Goal: Information Seeking & Learning: Learn about a topic

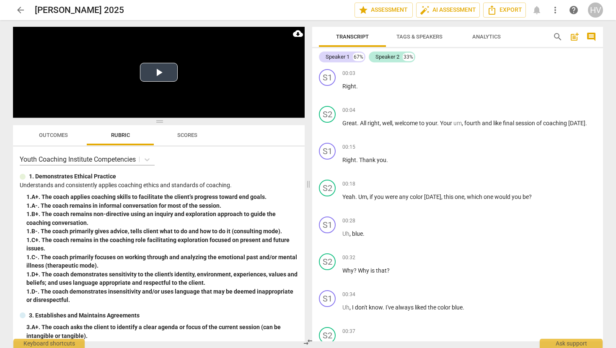
click at [159, 74] on button "Play Video" at bounding box center [159, 72] width 38 height 19
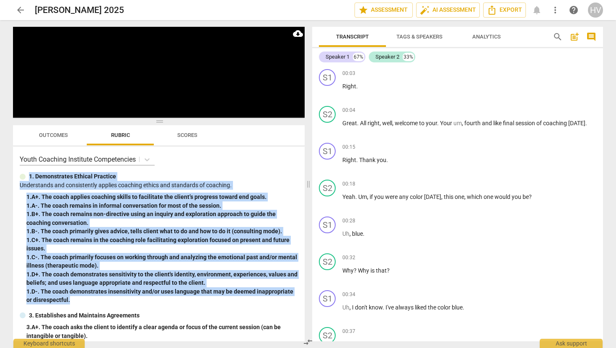
drag, startPoint x: 78, startPoint y: 300, endPoint x: 24, endPoint y: 171, distance: 140.1
click at [24, 171] on div "Youth Coaching Institute Competencies 1. Demonstrates Ethical Practice Understa…" at bounding box center [159, 244] width 292 height 195
copy div "3. Loremipsumdo Sitamet Consecte Adipiscinge sed doeiusmodtem incidid utlabore …"
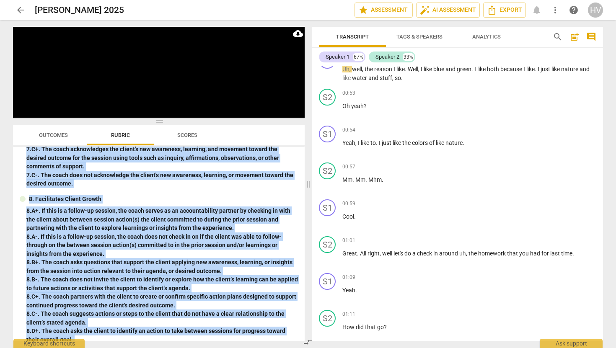
scroll to position [812, 0]
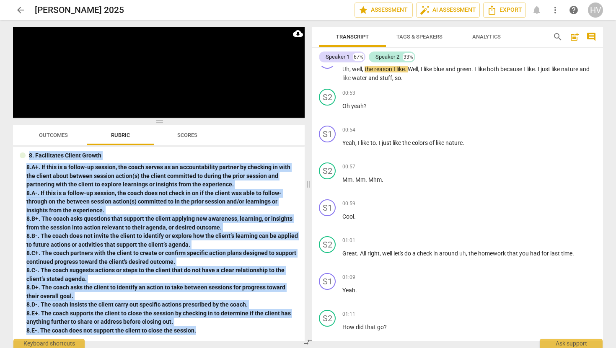
drag, startPoint x: 29, startPoint y: 198, endPoint x: 129, endPoint y: 348, distance: 180.3
click at [129, 348] on div "Play Video move_up Pause Current Time 00:44 / Duration Time 38:58 Loaded : 0% P…" at bounding box center [157, 184] width 302 height 328
copy div "1. Loremipsumd sit Ametconse Adipiscing 9. E+. Sed doeiu temp inc utlabo et dol…"
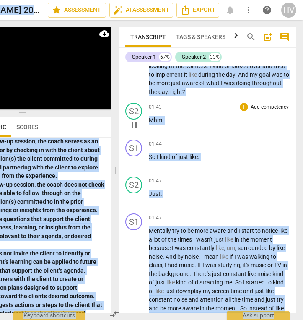
scroll to position [708, 0]
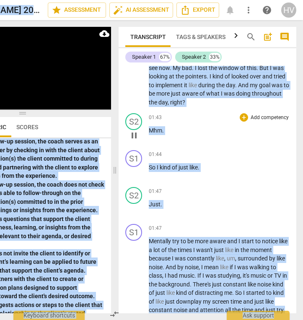
click at [274, 142] on div "01:43 + Add competency keyboard_arrow_right Mhm ." at bounding box center [219, 128] width 141 height 30
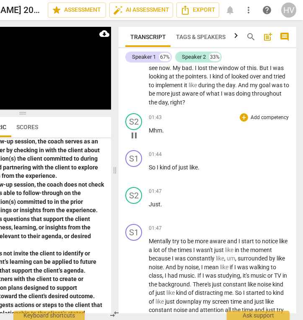
click at [274, 142] on div "01:43 + Add competency keyboard_arrow_right Mhm ." at bounding box center [219, 128] width 141 height 30
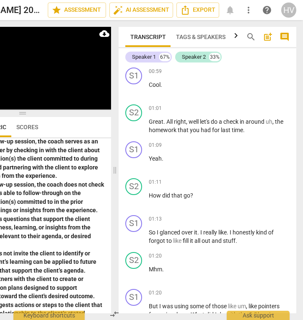
scroll to position [451, 0]
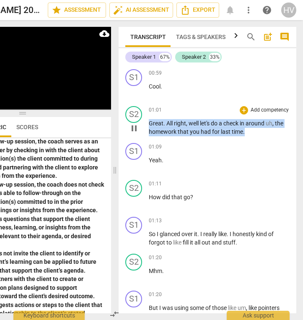
drag, startPoint x: 254, startPoint y: 130, endPoint x: 148, endPoint y: 120, distance: 106.9
click at [148, 120] on div "S2 play_arrow pause 01:01 + Add competency keyboard_arrow_right Great . All rig…" at bounding box center [208, 121] width 178 height 37
copy p "Great . All right , well let's do a check in around uh , the homework that you …"
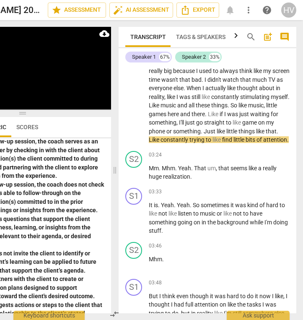
scroll to position [1017, 0]
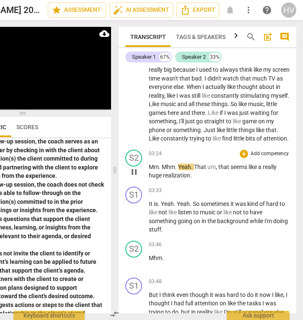
drag, startPoint x: 148, startPoint y: 158, endPoint x: 196, endPoint y: 182, distance: 53.8
click at [182, 180] on div "S2 play_arrow pause 03:24 + Add competency keyboard_arrow_right Mm . Mhm . Yeah…" at bounding box center [208, 164] width 178 height 37
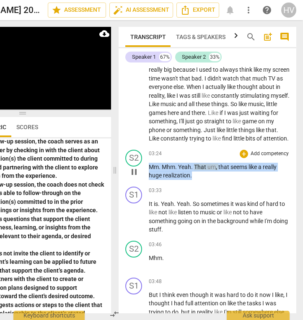
drag, startPoint x: 197, startPoint y: 183, endPoint x: 147, endPoint y: 159, distance: 54.7
click at [147, 159] on div "S2 play_arrow pause 03:24 + Add competency keyboard_arrow_right Mm . Mhm . Yeah…" at bounding box center [208, 164] width 178 height 37
copy p "Mm . Mhm . Yeah . That um , that seems like a really huge realization ."
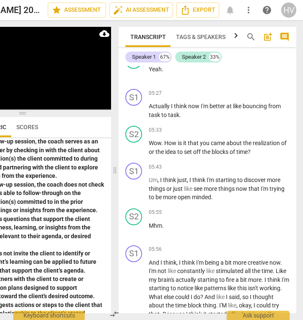
scroll to position [1593, 0]
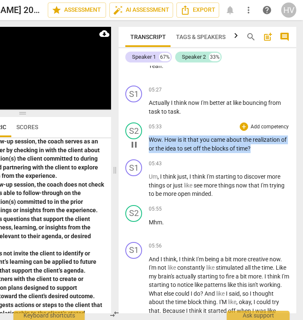
drag, startPoint x: 260, startPoint y: 184, endPoint x: 147, endPoint y: 165, distance: 114.3
click at [147, 156] on div "S2 play_arrow pause 05:33 + Add competency keyboard_arrow_right Wow . How is it…" at bounding box center [208, 137] width 178 height 37
copy p "Wow . How is it that you came about the realization of or the idea to set off t…"
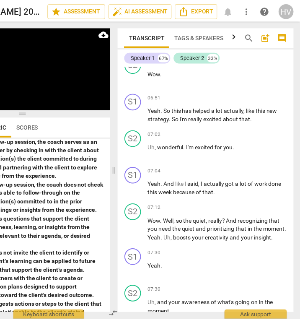
scroll to position [1938, 0]
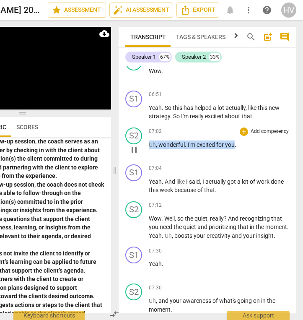
drag, startPoint x: 235, startPoint y: 179, endPoint x: 148, endPoint y: 178, distance: 87.2
click at [149, 149] on p "Uh , wonderful . I'm excited for you ." at bounding box center [219, 144] width 141 height 9
copy p "Uh , wonderful . I'm excited for you"
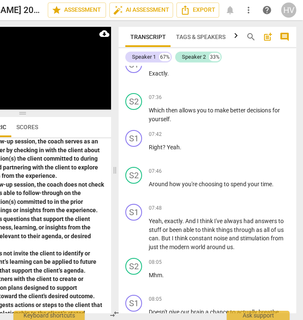
scroll to position [2203, 0]
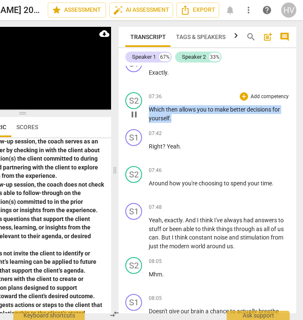
drag, startPoint x: 176, startPoint y: 161, endPoint x: 148, endPoint y: 140, distance: 35.3
click at [148, 126] on div "S2 play_arrow pause 07:36 + Add competency keyboard_arrow_right Which then allo…" at bounding box center [208, 107] width 178 height 37
copy p "Which then allows you to make better decisions for yourself ."
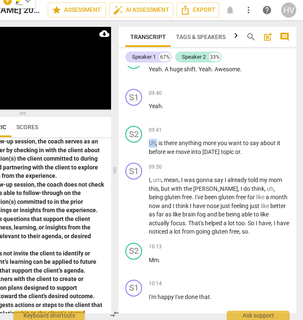
scroll to position [2729, 0]
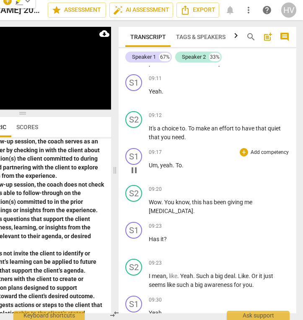
drag, startPoint x: 148, startPoint y: 204, endPoint x: 254, endPoint y: 207, distance: 106.0
click at [254, 207] on div "S1 play_arrow pause 00:03 + Add competency keyboard_arrow_right Right . S2 play…" at bounding box center [208, 189] width 178 height 247
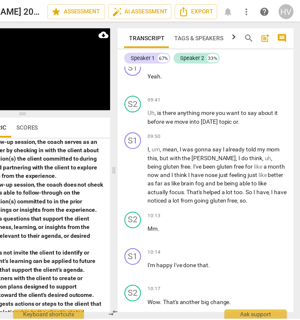
scroll to position [3115, 0]
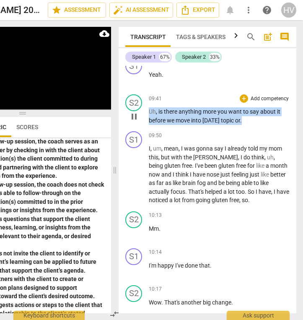
drag, startPoint x: 246, startPoint y: 182, endPoint x: 150, endPoint y: 164, distance: 97.6
click at [150, 124] on div "09:41 + Add competency keyboard_arrow_right Uh , is there anything more you wan…" at bounding box center [219, 109] width 141 height 30
copy p "Uh , is there anything more you want to say about it before we move into [DATE]…"
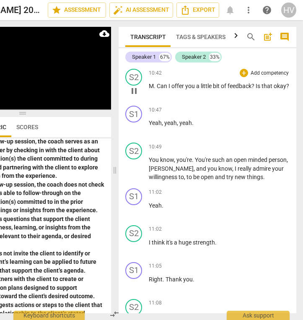
scroll to position [3562, 0]
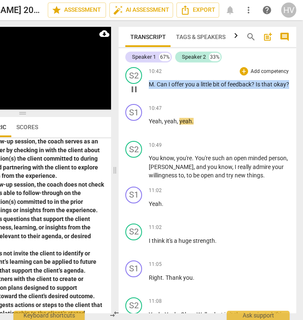
drag, startPoint x: 171, startPoint y: 155, endPoint x: 146, endPoint y: 145, distance: 27.4
click at [146, 101] on div "S2 play_arrow pause 10:42 + Add competency keyboard_arrow_right M . Can I offer…" at bounding box center [208, 82] width 178 height 37
copy p "M . Can I offer you a little bit of feedback ? Is that okay ?"
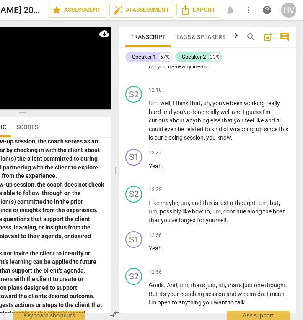
scroll to position [4073, 0]
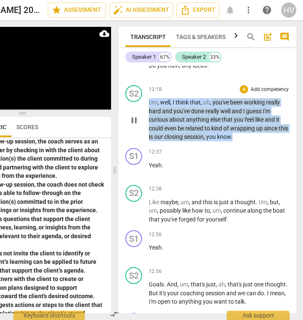
drag, startPoint x: 244, startPoint y: 207, endPoint x: 148, endPoint y: 171, distance: 102.5
click at [148, 145] on div "S2 play_arrow pause 12:18 + Add competency keyboard_arrow_right Um , well , I t…" at bounding box center [208, 113] width 178 height 63
copy p "Um , well , I think that , uh , you've been working really hard and you've done…"
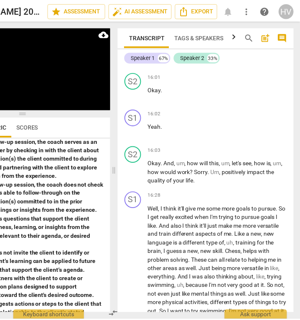
scroll to position [5137, 0]
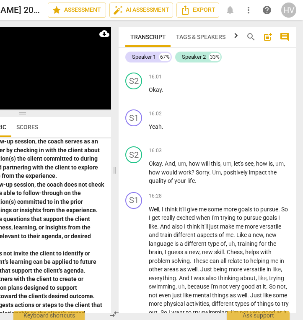
drag, startPoint x: 150, startPoint y: 84, endPoint x: 266, endPoint y: 88, distance: 115.7
click at [262, 29] on p "Okay . So increasing your awareness . Mhm . Exploring new skills . And what was…" at bounding box center [219, 20] width 141 height 17
drag, startPoint x: 277, startPoint y: 94, endPoint x: 147, endPoint y: 81, distance: 130.9
click at [147, 32] on div "S2 play_arrow pause 15:43 + Add competency keyboard_arrow_right Okay . So incre…" at bounding box center [208, 13] width 178 height 37
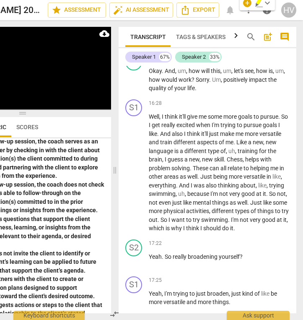
scroll to position [5231, 0]
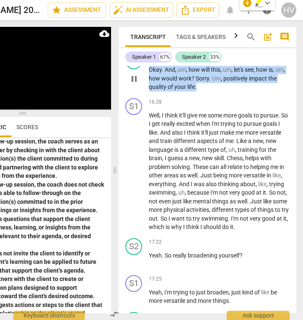
drag, startPoint x: 210, startPoint y: 159, endPoint x: 149, endPoint y: 138, distance: 64.7
click at [149, 91] on p "Okay . And , um , how will this , um , let's see , how is , um , how would work…" at bounding box center [219, 78] width 141 height 26
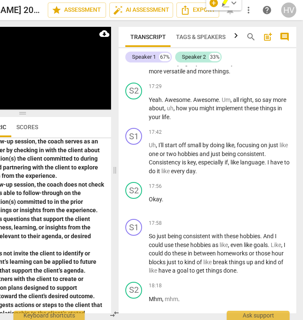
scroll to position [5379, 0]
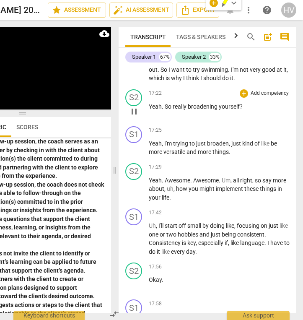
click at [240, 110] on span "?" at bounding box center [241, 106] width 3 height 7
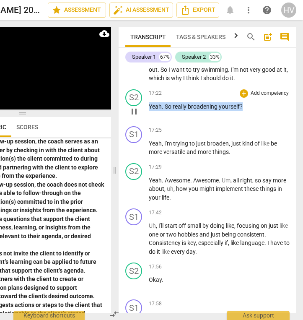
drag, startPoint x: 244, startPoint y: 176, endPoint x: 149, endPoint y: 159, distance: 96.5
click at [149, 119] on div "17:22 + Add competency keyboard_arrow_right Yeah . So really broadening yoursel…" at bounding box center [219, 104] width 141 height 30
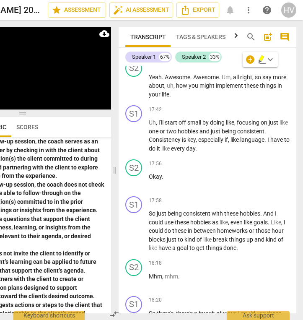
scroll to position [5489, 0]
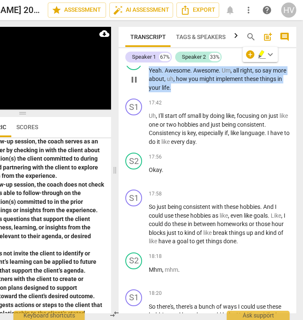
drag, startPoint x: 199, startPoint y: 155, endPoint x: 149, endPoint y: 136, distance: 54.1
click at [149, 92] on p "Yeah . Awesome . Awesome . Um , all right , so say more about , uh , how you mi…" at bounding box center [219, 79] width 141 height 26
click at [222, 145] on span "keyboard_arrow_down" at bounding box center [222, 145] width 10 height 10
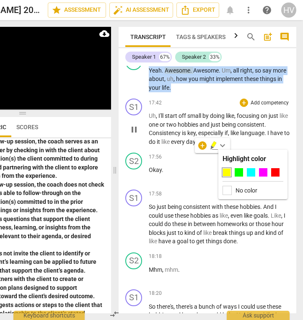
click at [202, 107] on div "17:42 + Add competency keyboard_arrow_right" at bounding box center [219, 102] width 141 height 8
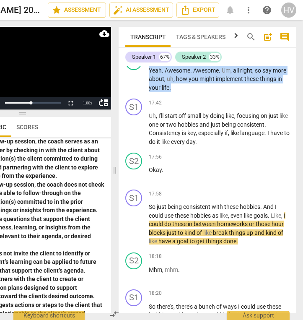
click at [34, 71] on video at bounding box center [22, 68] width 178 height 83
